Goal: Task Accomplishment & Management: Manage account settings

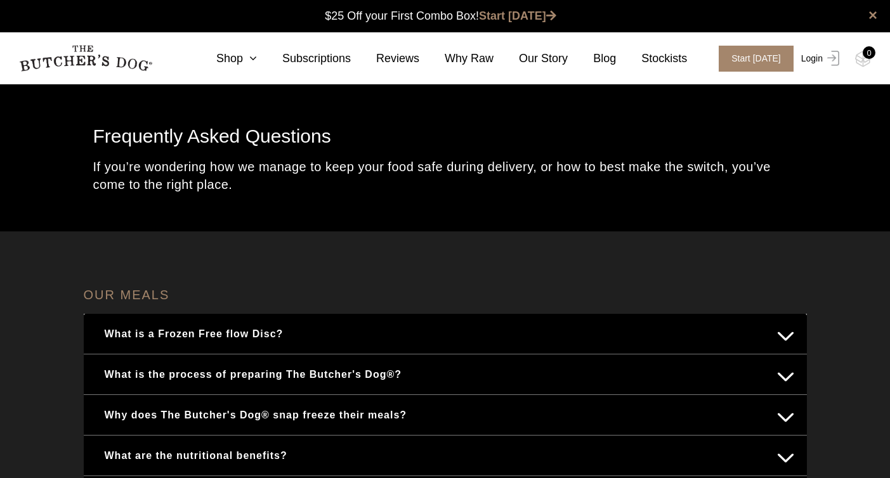
click at [829, 54] on img at bounding box center [831, 58] width 16 height 15
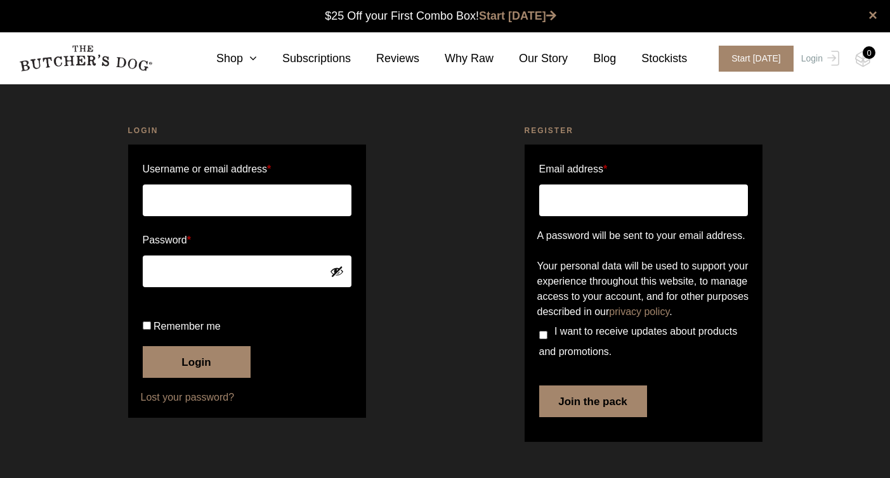
scroll to position [1, 0]
click at [227, 202] on input "Username or email address *" at bounding box center [247, 201] width 209 height 32
type input "borsatohanna@gmail.com"
click at [147, 330] on input "Remember me" at bounding box center [147, 326] width 8 height 8
checkbox input "true"
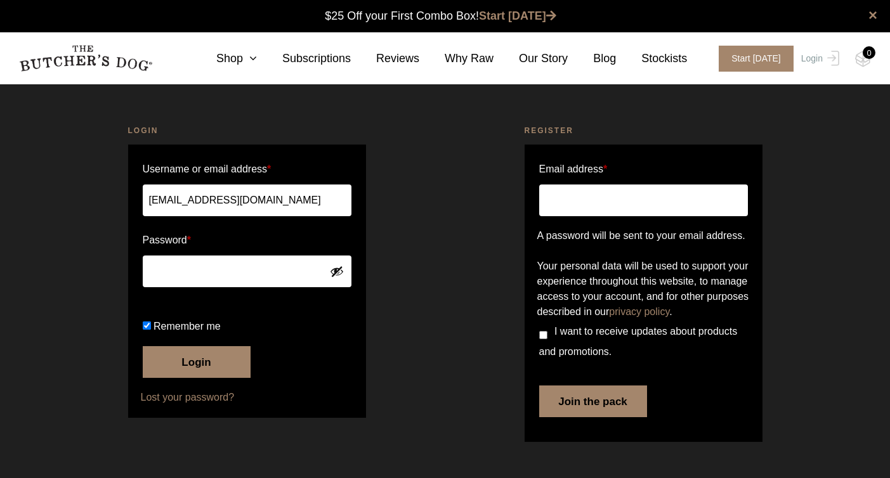
click at [171, 378] on button "Login" at bounding box center [197, 362] width 108 height 32
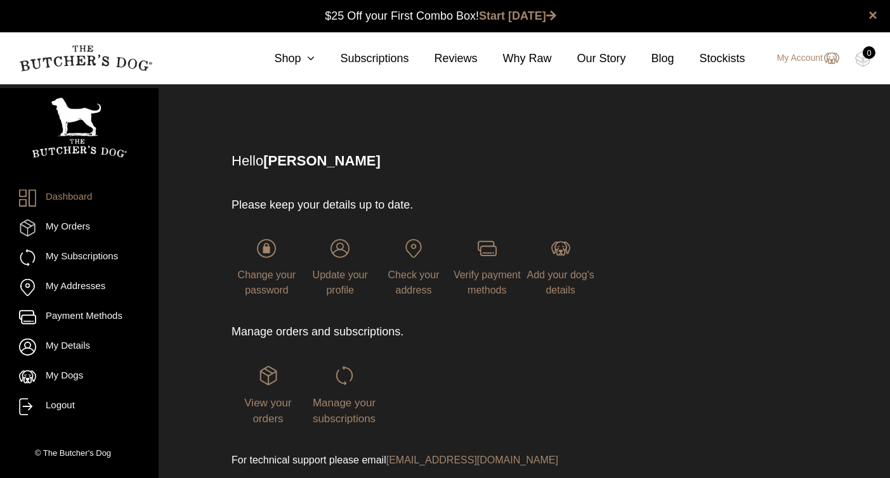
scroll to position [1, 0]
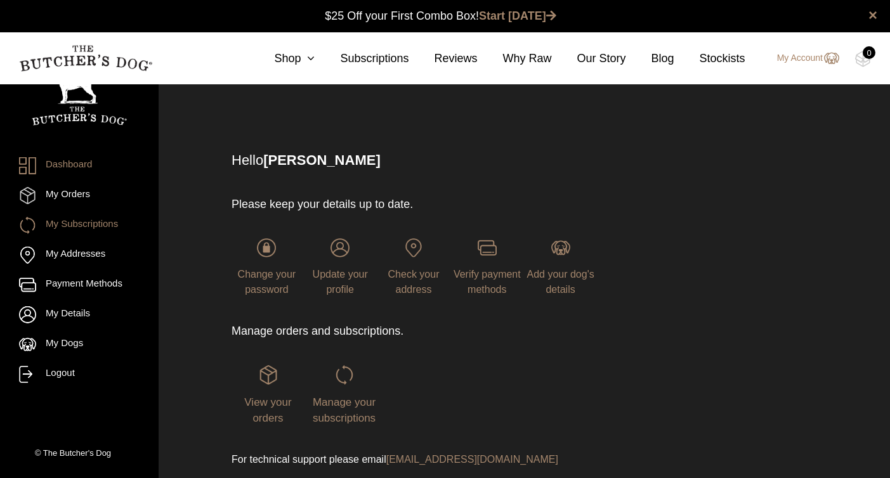
click at [117, 227] on link "My Subscriptions" at bounding box center [79, 225] width 121 height 17
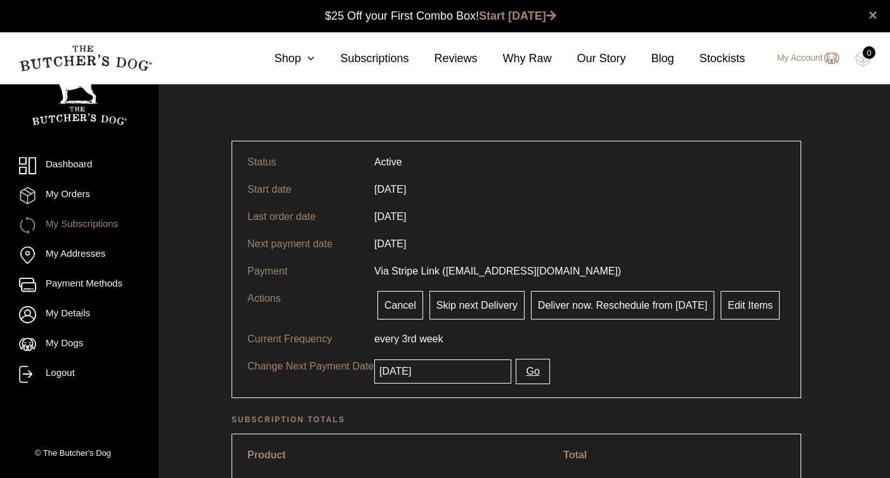
scroll to position [1, 0]
click at [748, 300] on link "Edit Items" at bounding box center [750, 305] width 59 height 29
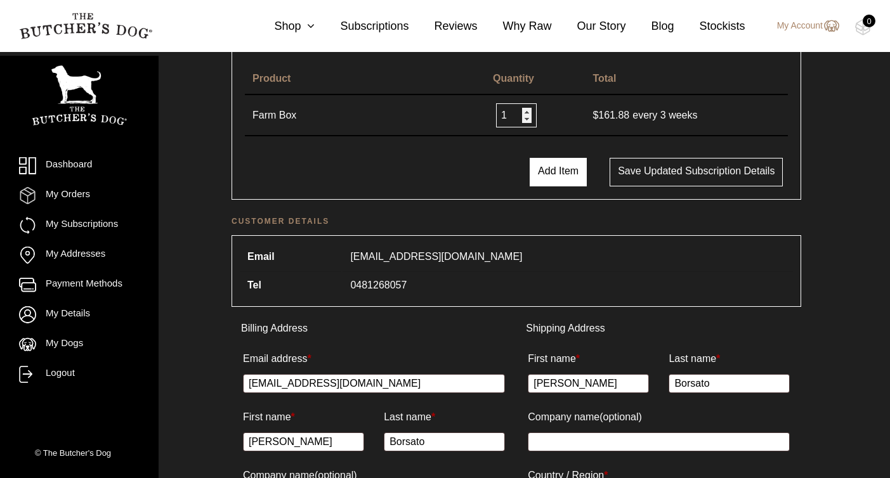
scroll to position [328, 0]
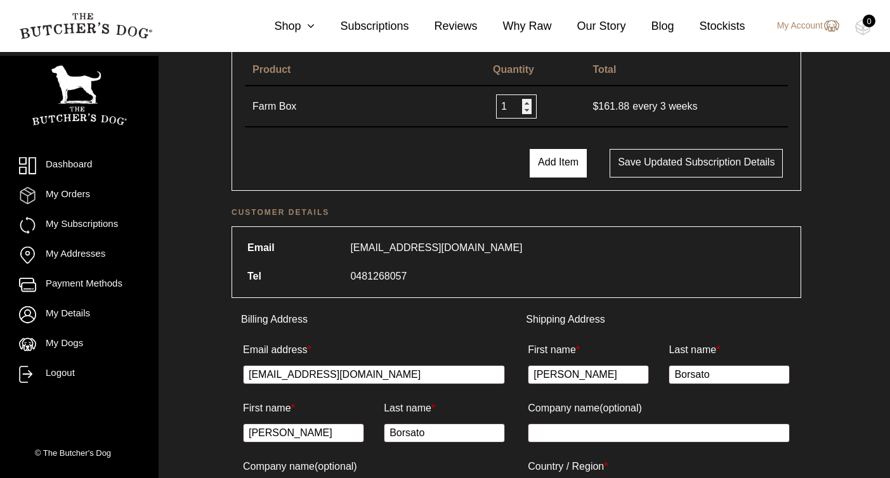
click at [568, 164] on button "Add Item" at bounding box center [558, 163] width 57 height 29
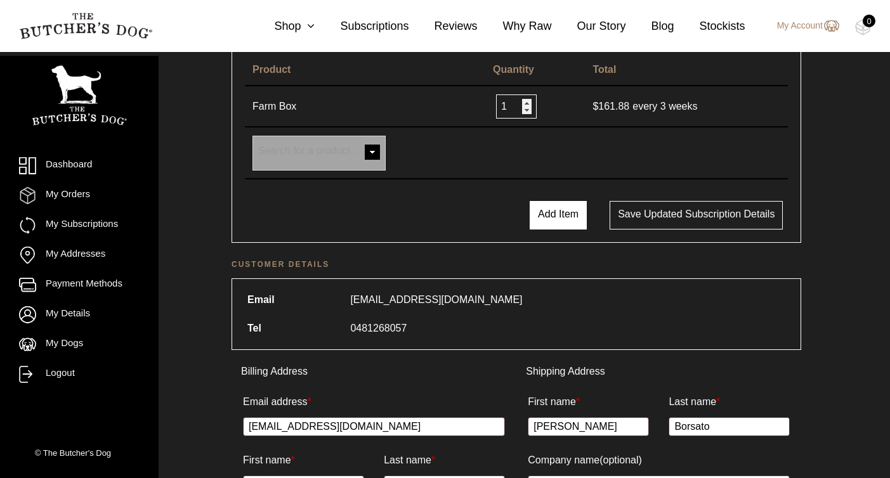
click at [539, 221] on button "Add Item" at bounding box center [558, 215] width 57 height 29
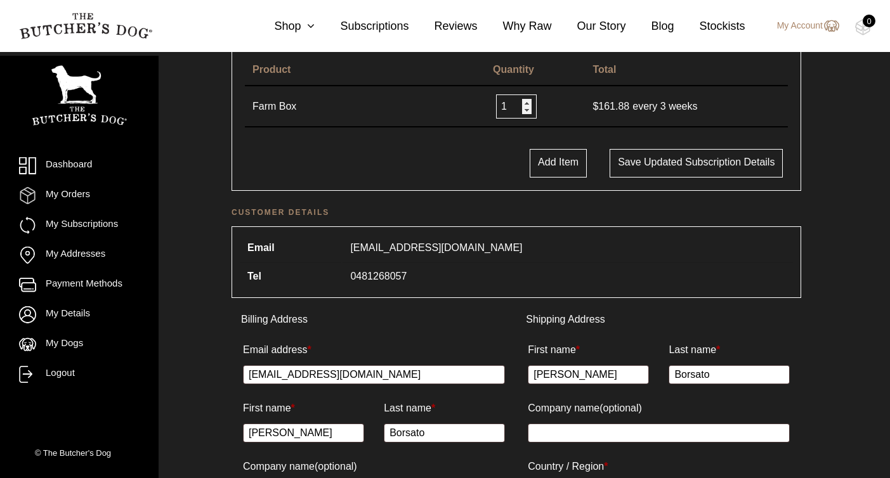
click at [560, 143] on div "Product Quantity Total Farm Box 1 $ 161.88 every 3 weeks × Poultry Box with Chi…" at bounding box center [517, 116] width 570 height 150
click at [551, 168] on button "Add Item" at bounding box center [558, 163] width 57 height 29
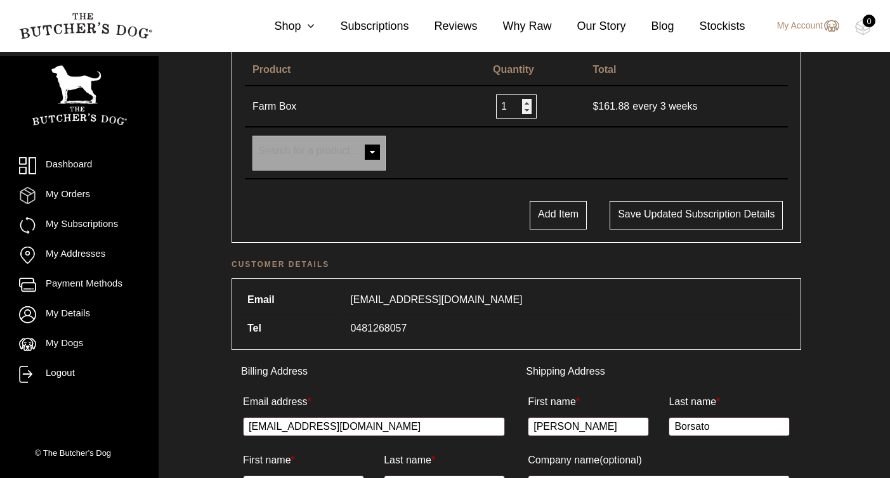
click at [369, 151] on span at bounding box center [372, 153] width 25 height 25
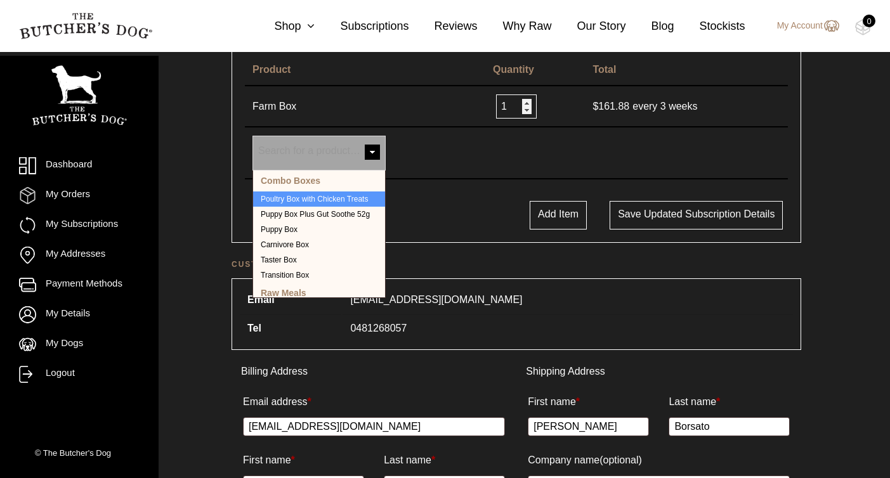
click at [419, 174] on td "Poultry Box with Chicken Treats Puppy Box Plus Gut Soothe 52g Puppy Box Carnivo…" at bounding box center [365, 154] width 240 height 52
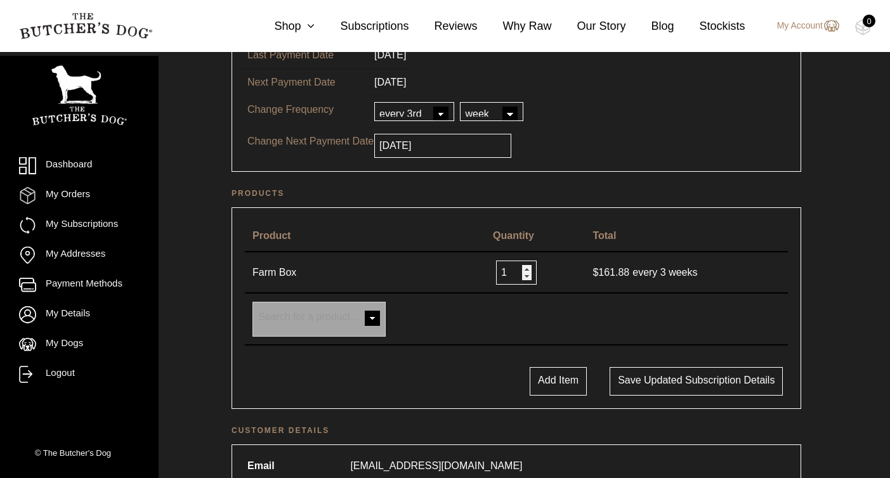
scroll to position [162, 0]
click at [371, 315] on span at bounding box center [372, 318] width 25 height 25
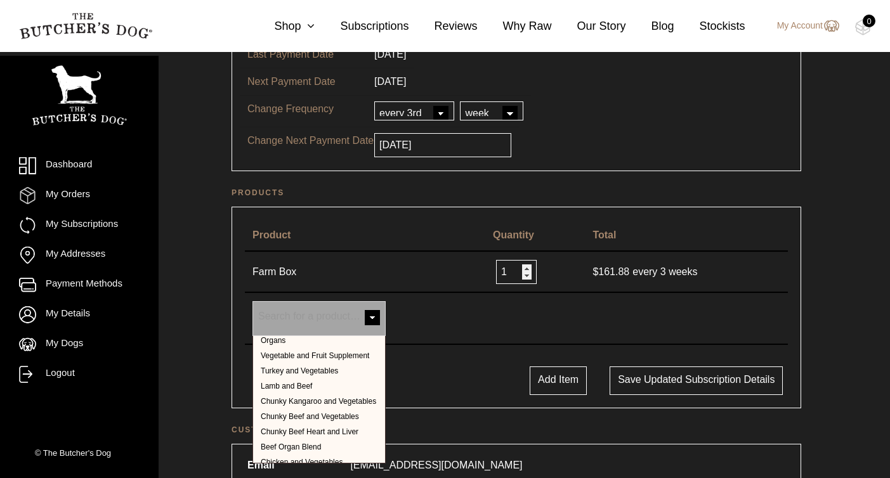
scroll to position [263, 0]
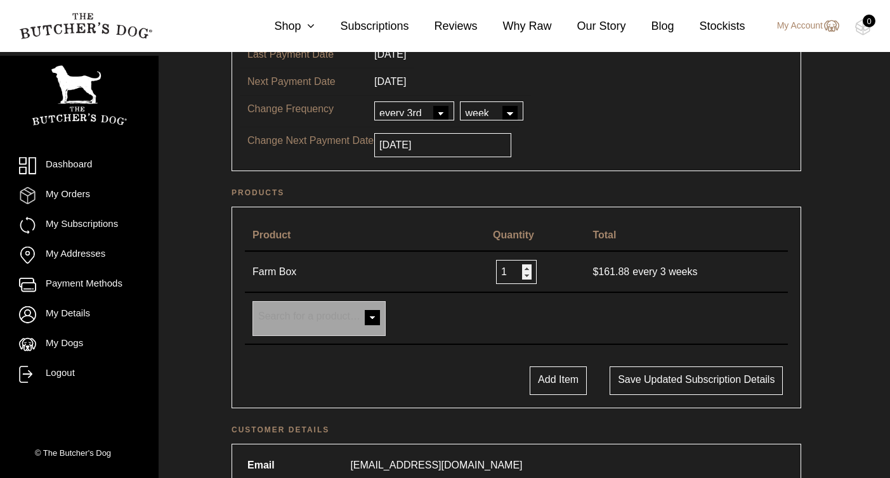
click at [339, 318] on span "Search for a product…" at bounding box center [309, 316] width 102 height 11
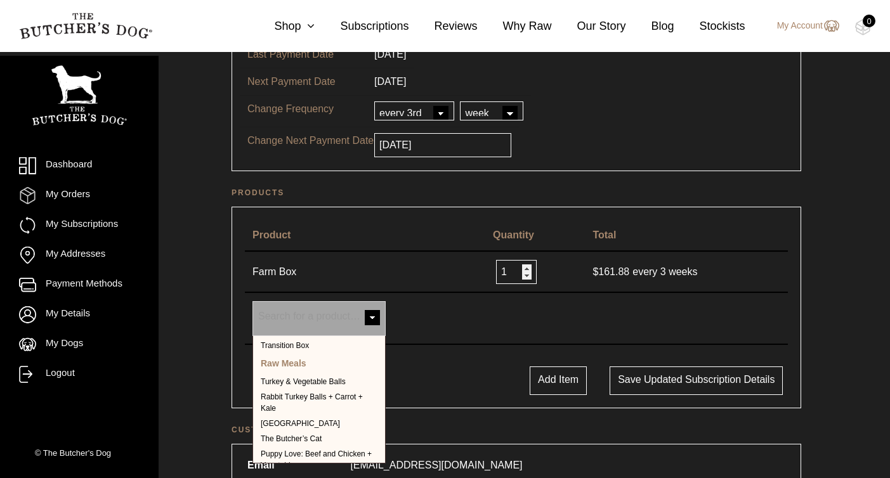
scroll to position [96, 0]
select select "24396"
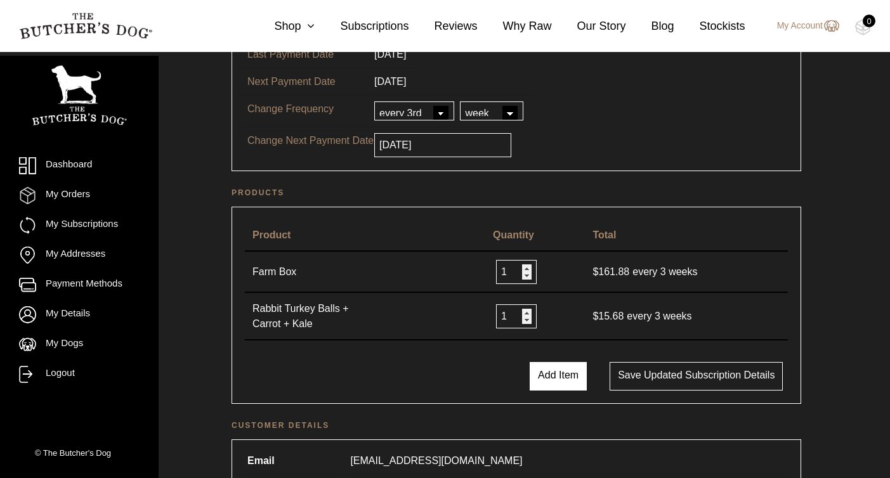
click at [555, 378] on button "Add Item" at bounding box center [558, 376] width 57 height 29
select select
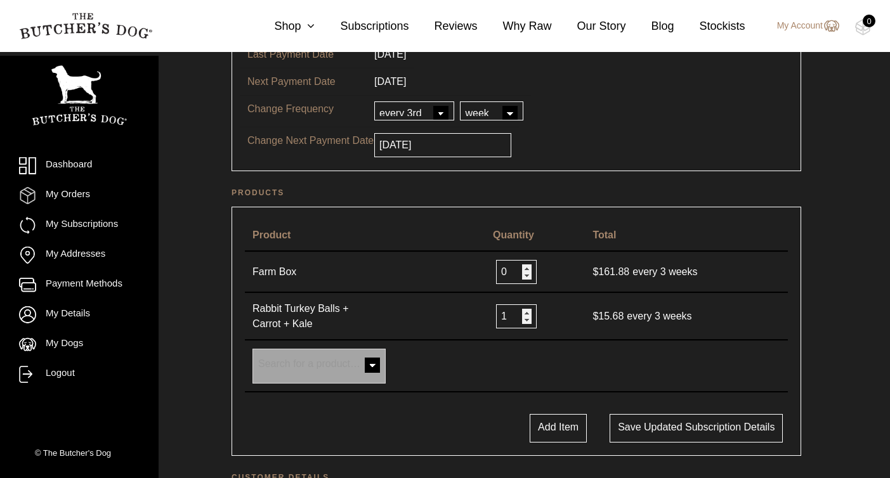
type input "0"
click at [524, 277] on input "0" at bounding box center [516, 272] width 41 height 24
click at [372, 369] on span at bounding box center [372, 366] width 25 height 25
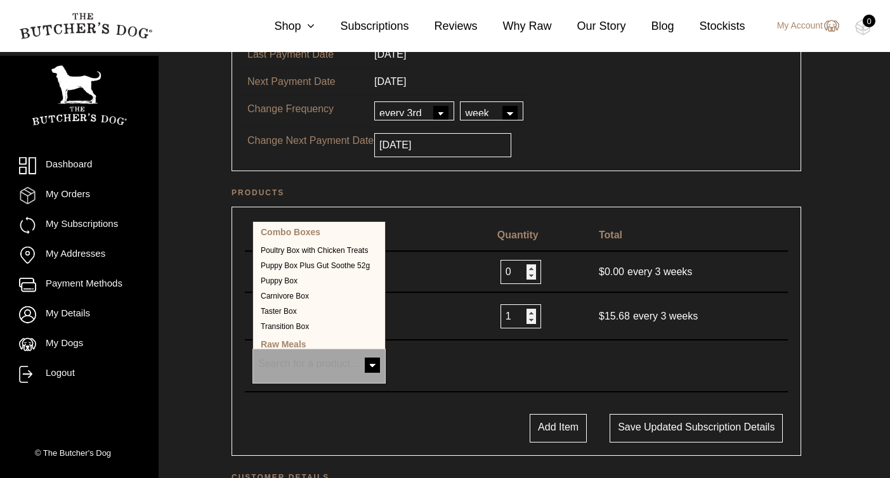
scroll to position [107, 0]
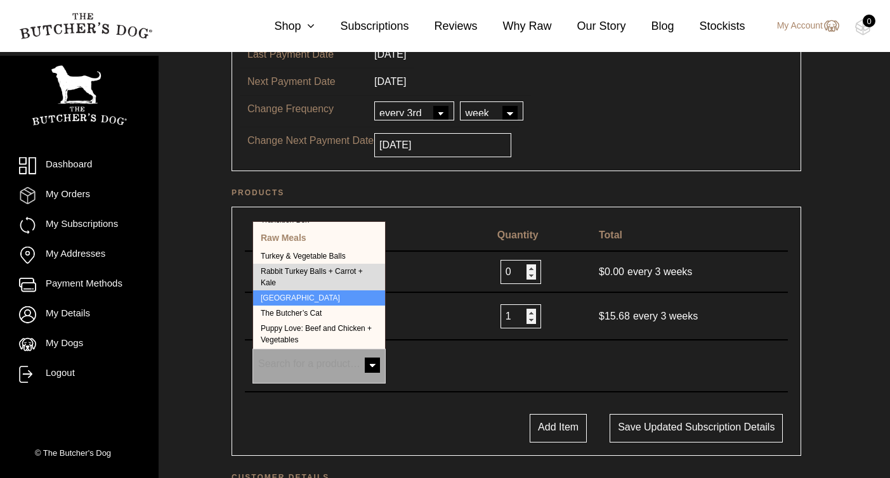
select select "1181"
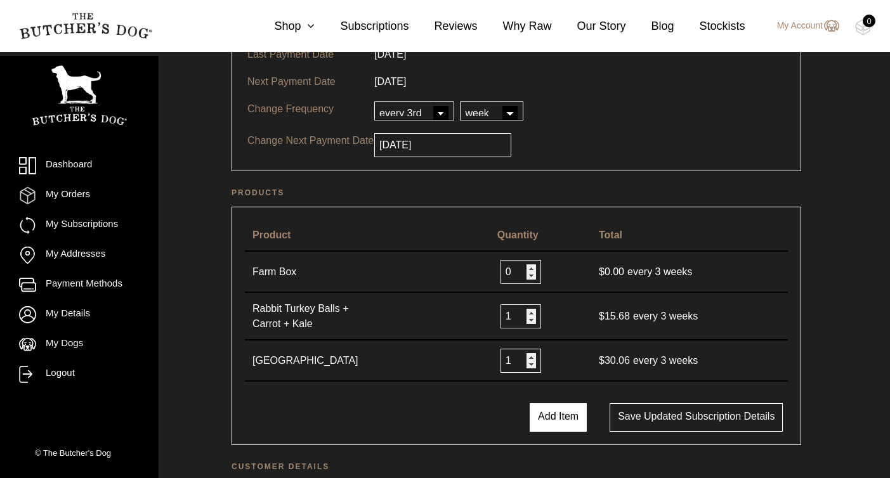
click at [567, 423] on button "Add Item" at bounding box center [558, 418] width 57 height 29
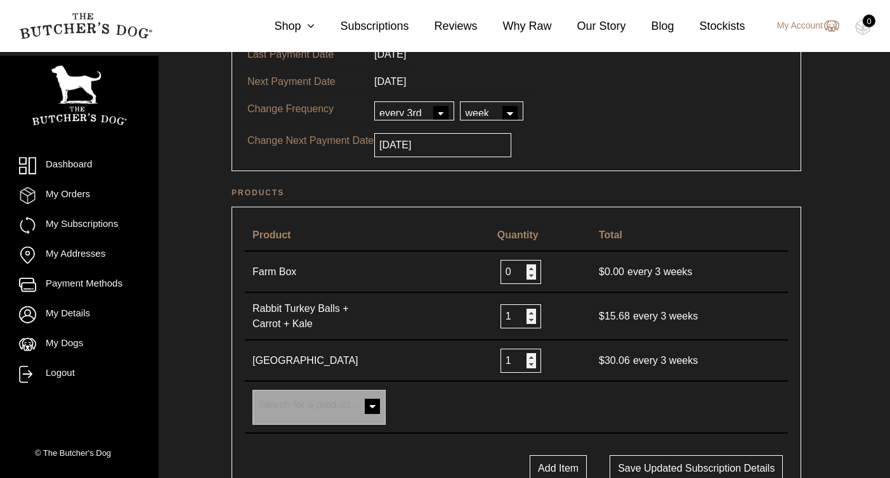
click at [355, 405] on span "Search for a product…" at bounding box center [309, 405] width 102 height 11
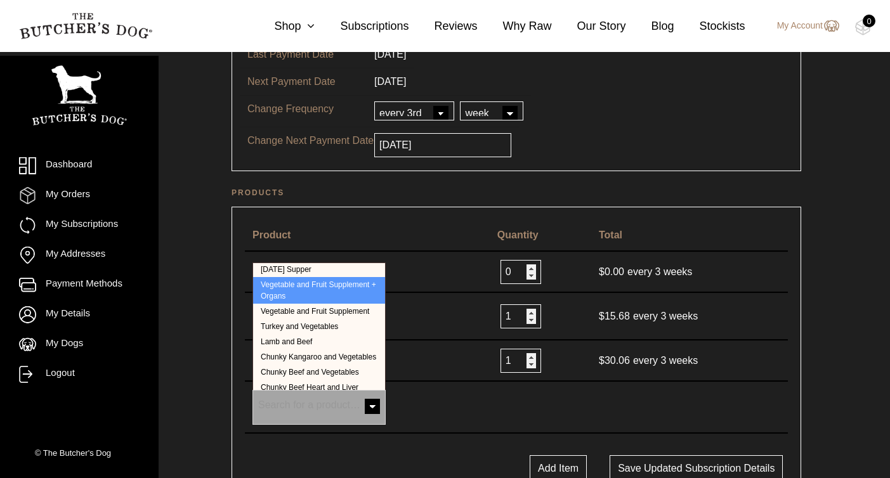
scroll to position [247, 0]
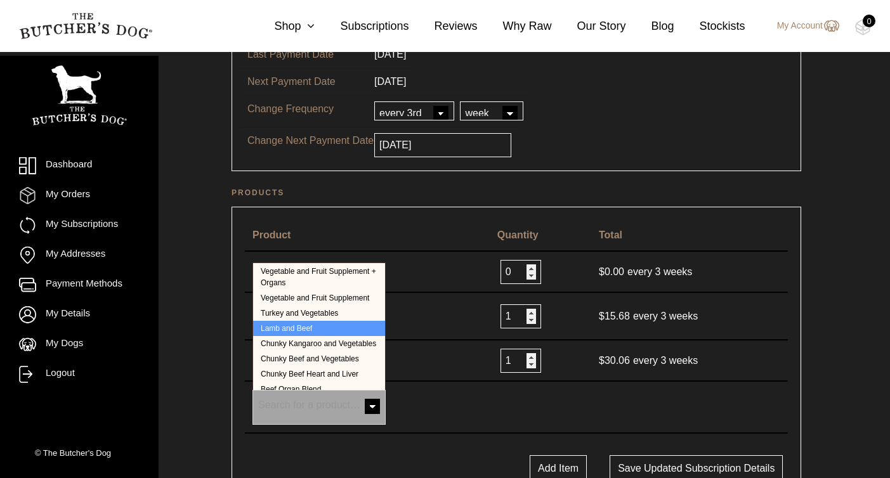
select select "244"
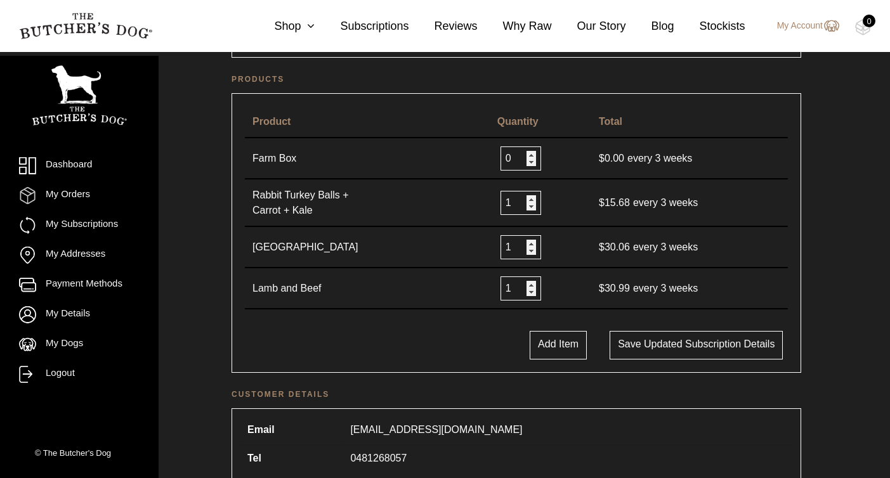
scroll to position [279, 0]
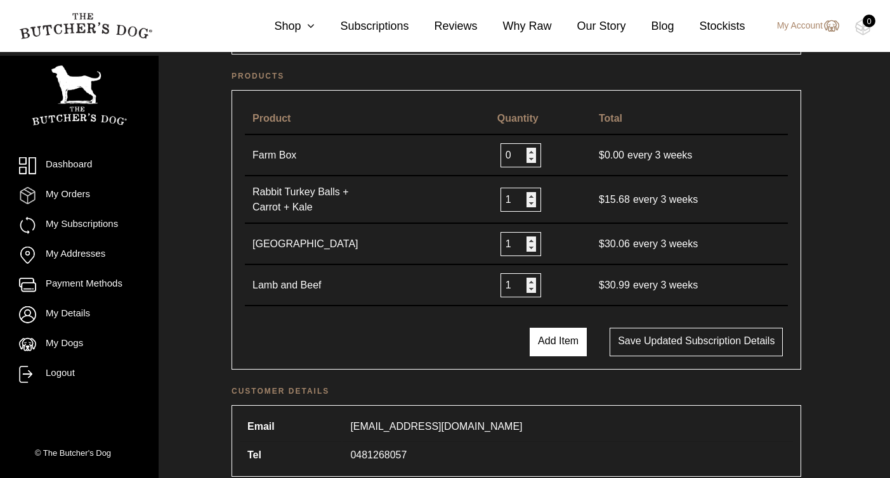
click at [556, 345] on button "Add Item" at bounding box center [558, 342] width 57 height 29
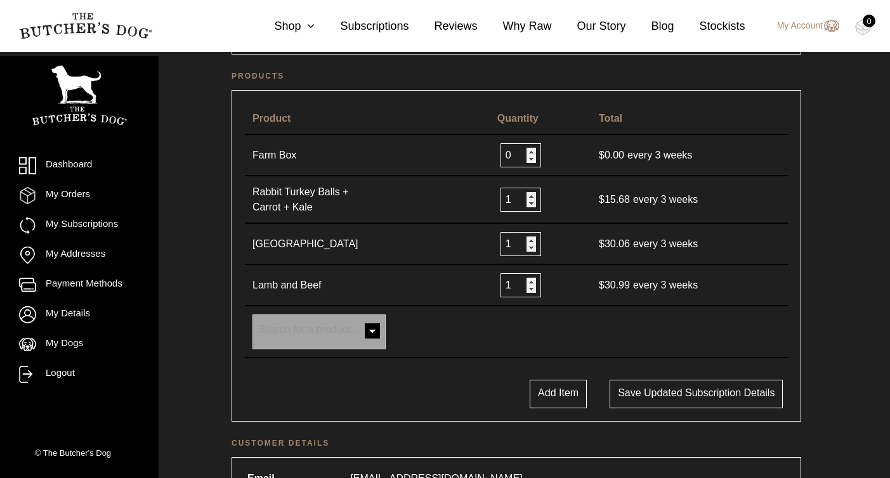
click at [368, 331] on span at bounding box center [372, 332] width 25 height 25
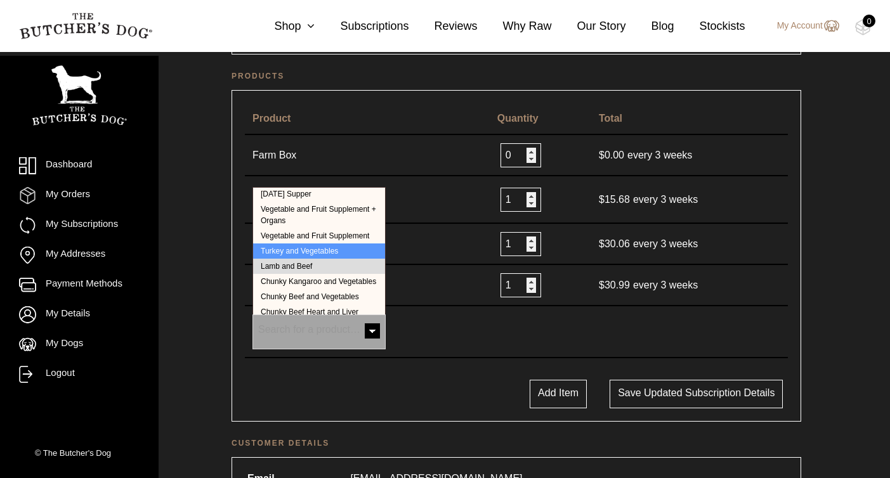
scroll to position [253, 0]
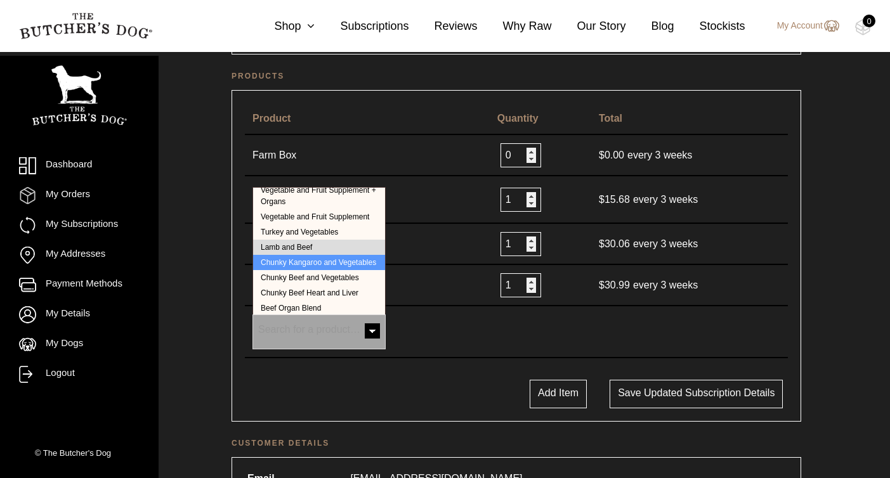
select select "241"
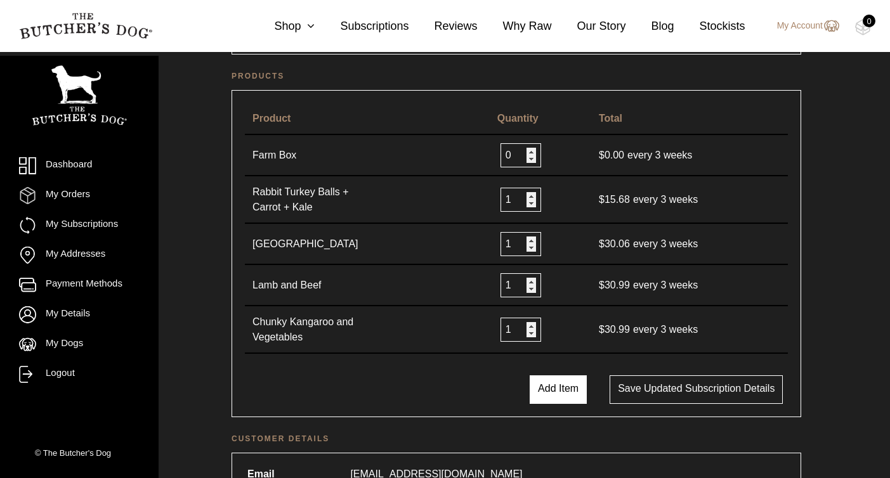
click at [548, 391] on button "Add Item" at bounding box center [558, 390] width 57 height 29
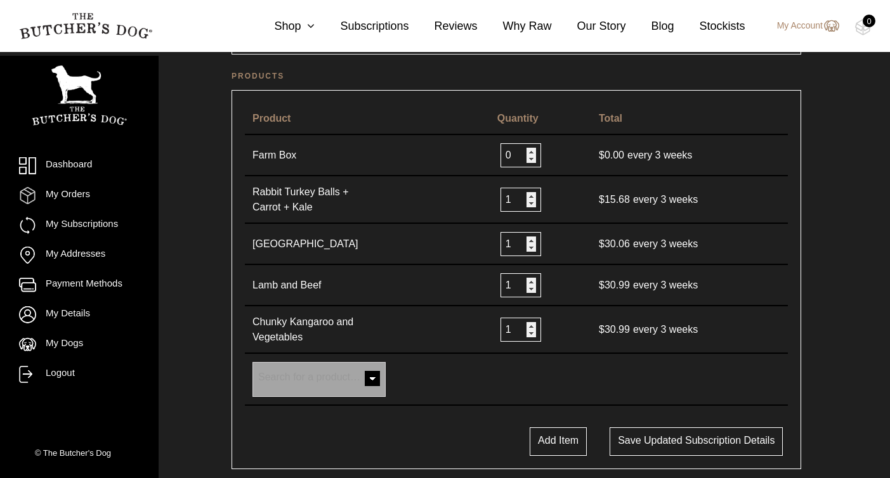
click at [373, 381] on span at bounding box center [372, 379] width 25 height 25
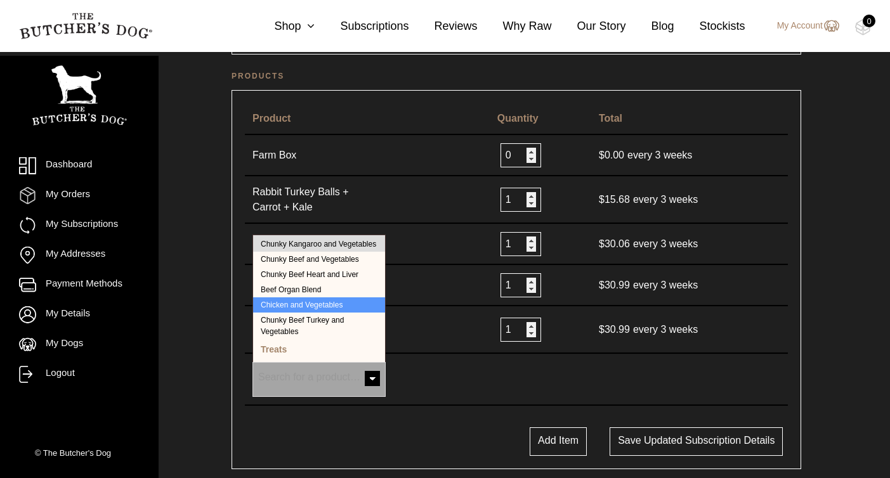
scroll to position [317, 0]
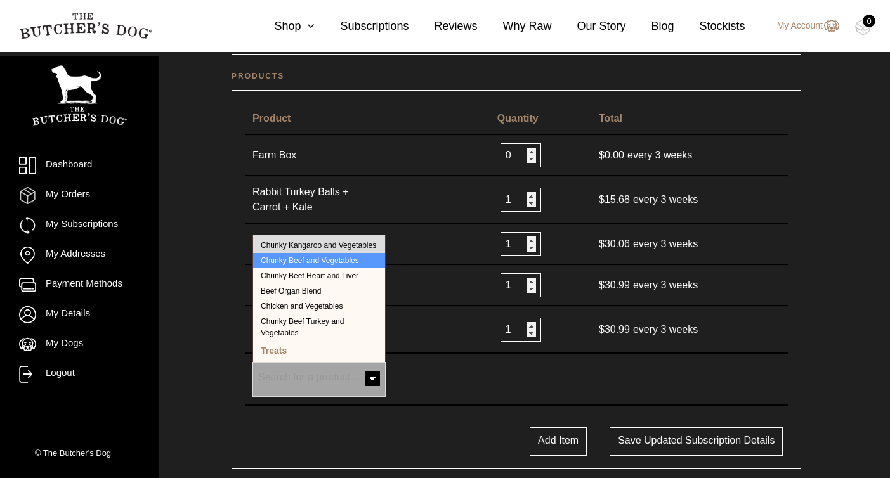
select select "238"
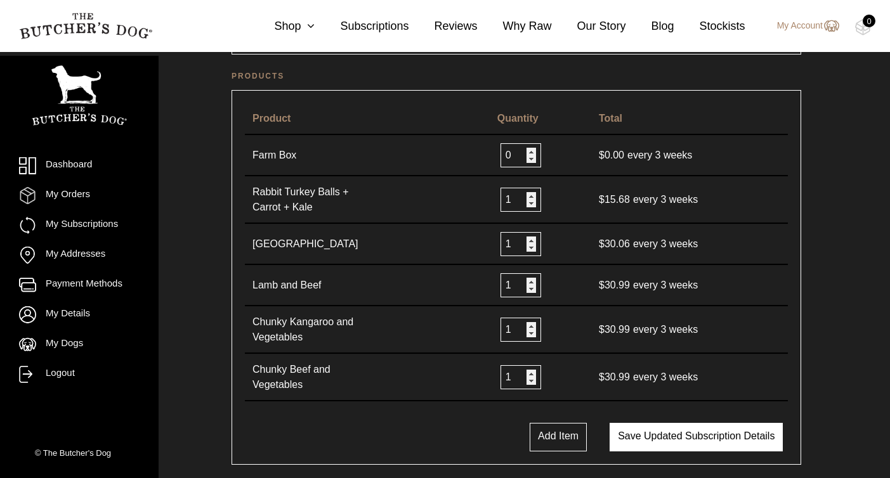
click at [727, 433] on button "Save updated subscription details" at bounding box center [696, 437] width 173 height 29
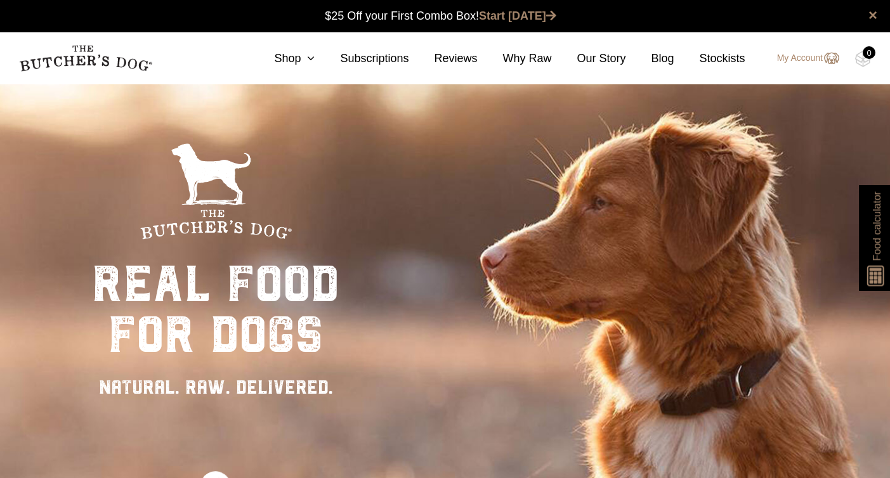
scroll to position [1, 0]
click at [294, 58] on link "Shop" at bounding box center [282, 58] width 66 height 17
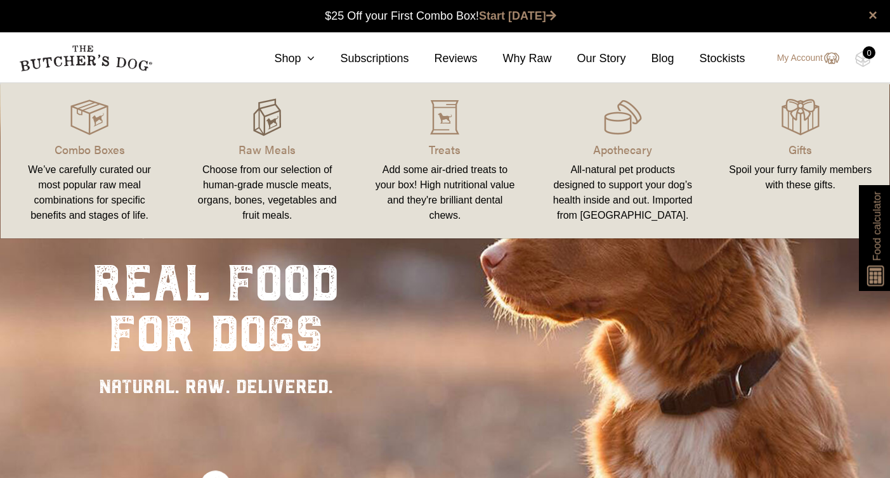
click at [272, 117] on img at bounding box center [267, 117] width 38 height 38
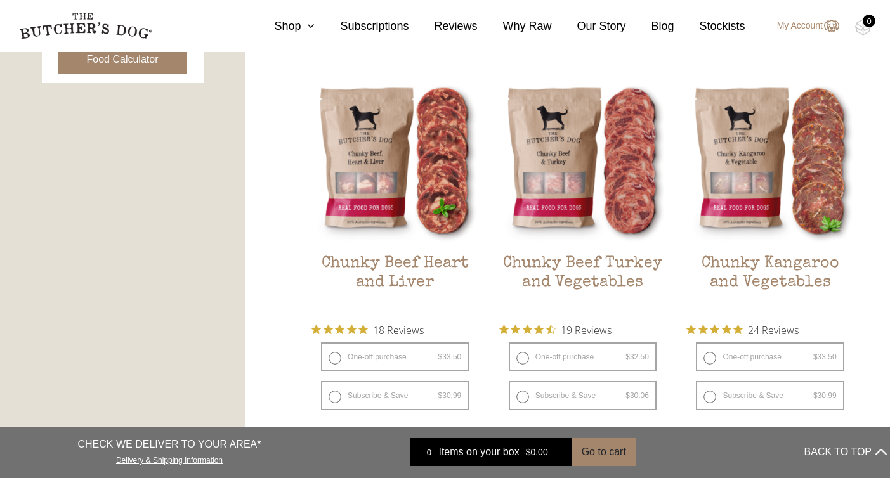
scroll to position [688, 0]
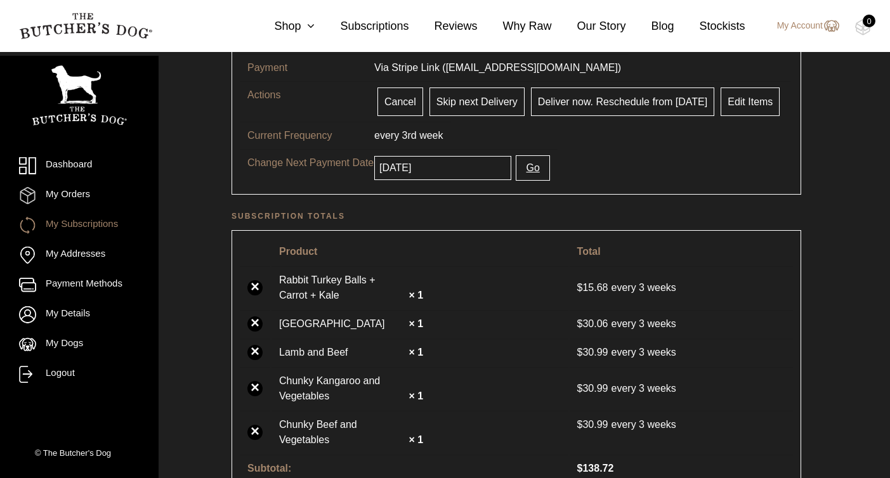
scroll to position [549, 0]
click at [82, 245] on ul "Dashboard My Orders My Subscriptions My Addresses Payment Methods My Details My…" at bounding box center [79, 270] width 121 height 226
click at [72, 254] on link "My Addresses" at bounding box center [79, 255] width 121 height 17
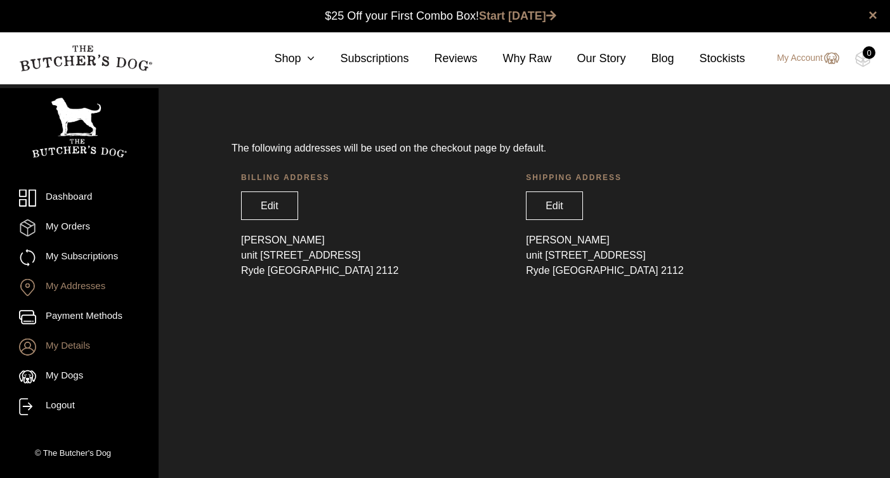
click at [83, 353] on link "My Details" at bounding box center [79, 347] width 121 height 17
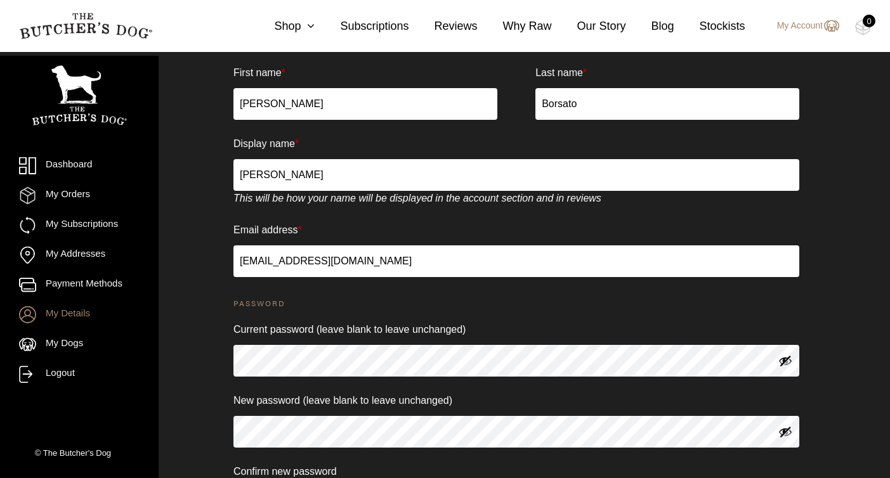
scroll to position [209, 0]
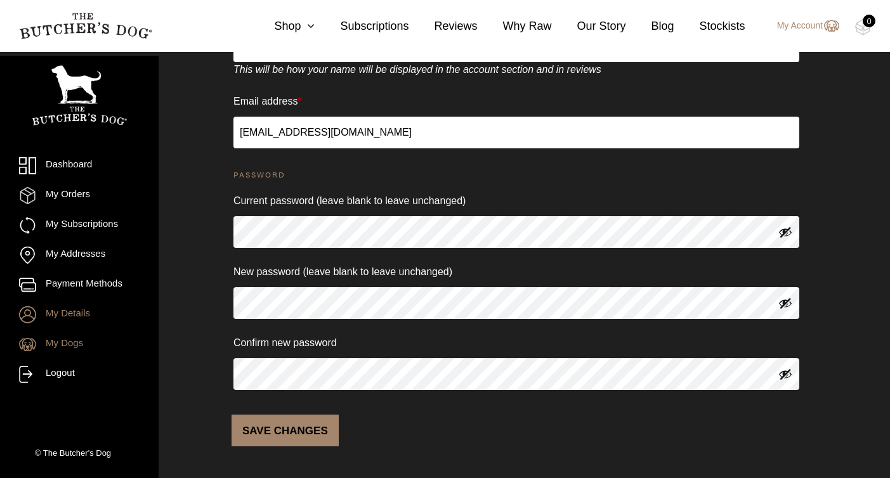
click at [79, 348] on link "My Dogs" at bounding box center [79, 344] width 121 height 17
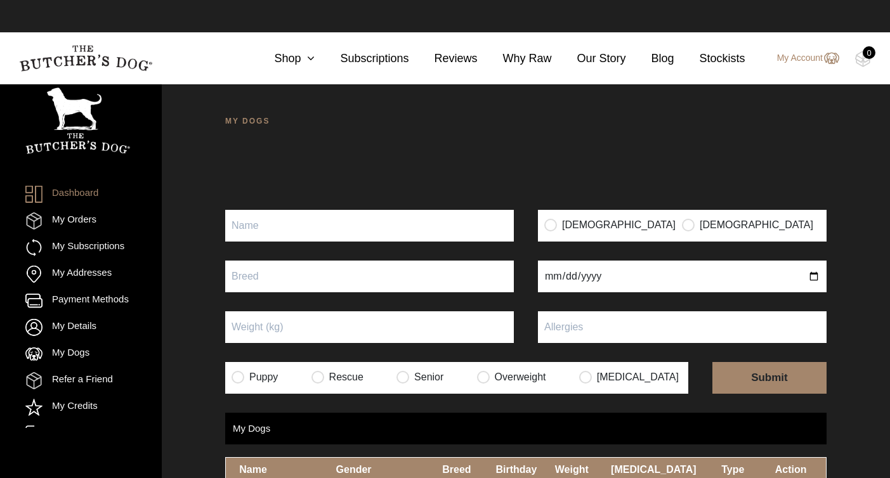
scroll to position [84, 0]
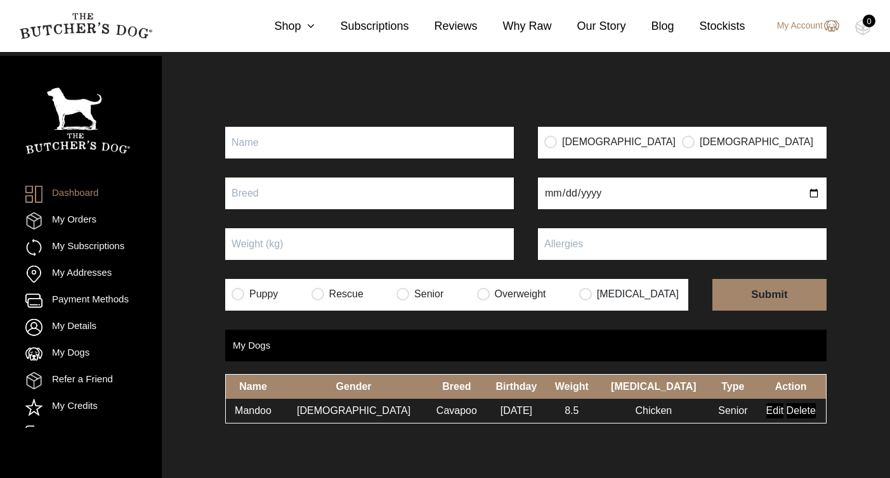
click at [770, 411] on input "Edit" at bounding box center [776, 411] width 18 height 15
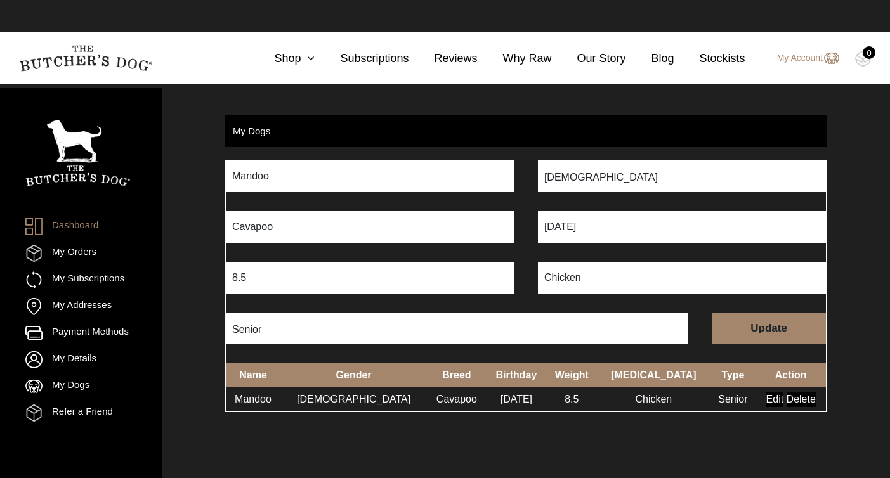
scroll to position [1, 0]
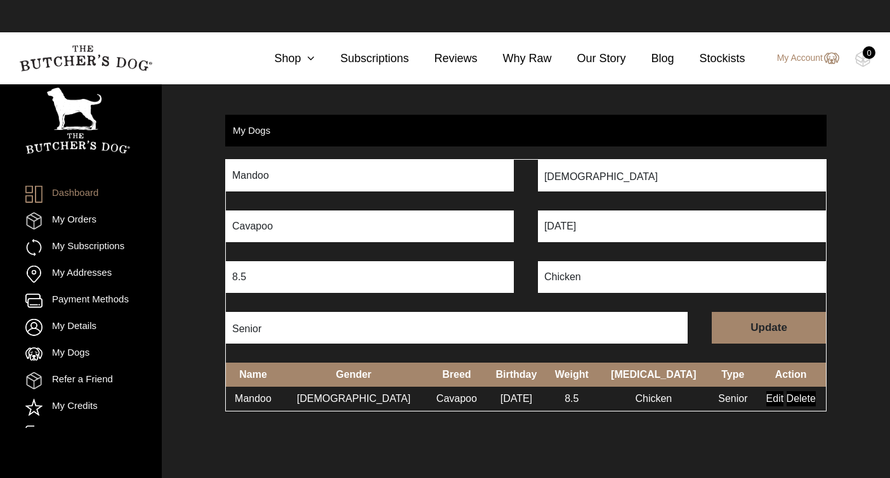
click at [569, 228] on input "09/03/2022" at bounding box center [682, 227] width 288 height 32
type input "[DATE]"
click at [803, 321] on input "Update" at bounding box center [769, 328] width 114 height 32
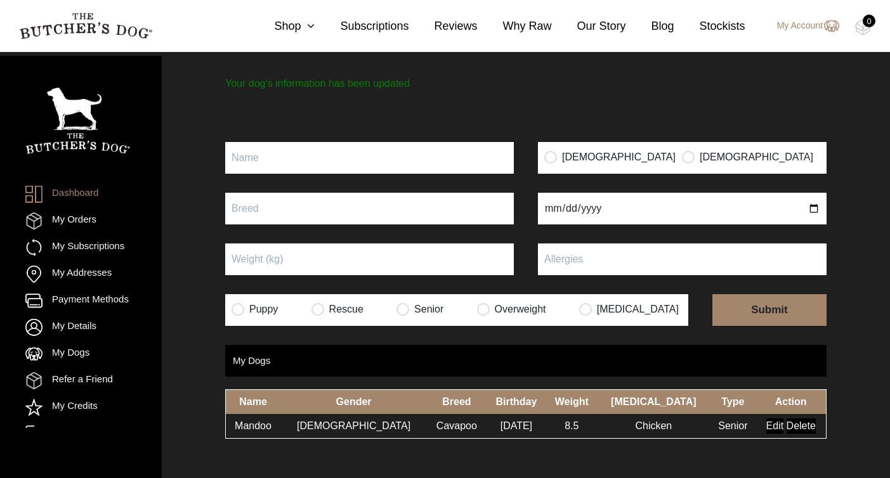
scroll to position [84, 0]
click at [69, 184] on nav "Dashboard My Orders My Subscriptions My Addresses Payment Methods My Details My…" at bounding box center [77, 265] width 105 height 355
click at [51, 199] on link "Dashboard" at bounding box center [61, 194] width 73 height 17
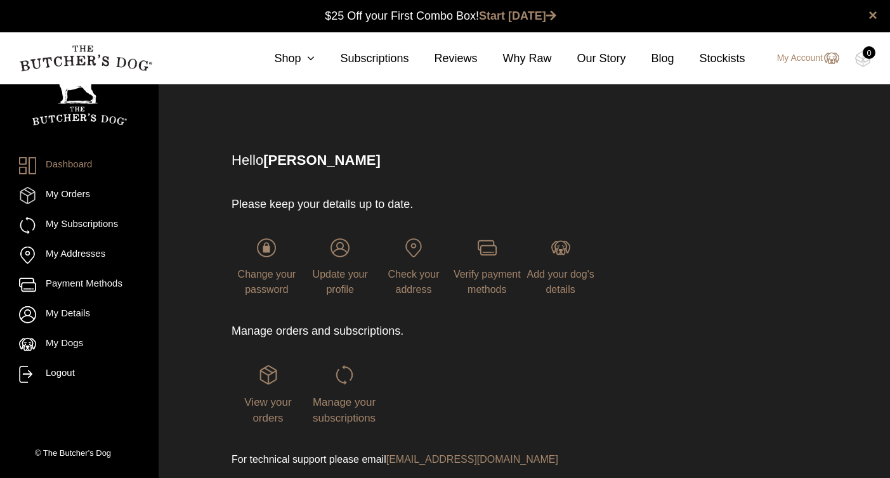
scroll to position [47, 0]
